Goal: Find specific page/section: Find specific page/section

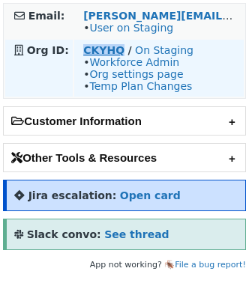
click at [109, 46] on strong "CKYHQ" at bounding box center [103, 50] width 41 height 12
click at [109, 52] on strong "CKYHQ" at bounding box center [103, 50] width 41 height 12
